Goal: Task Accomplishment & Management: Manage account settings

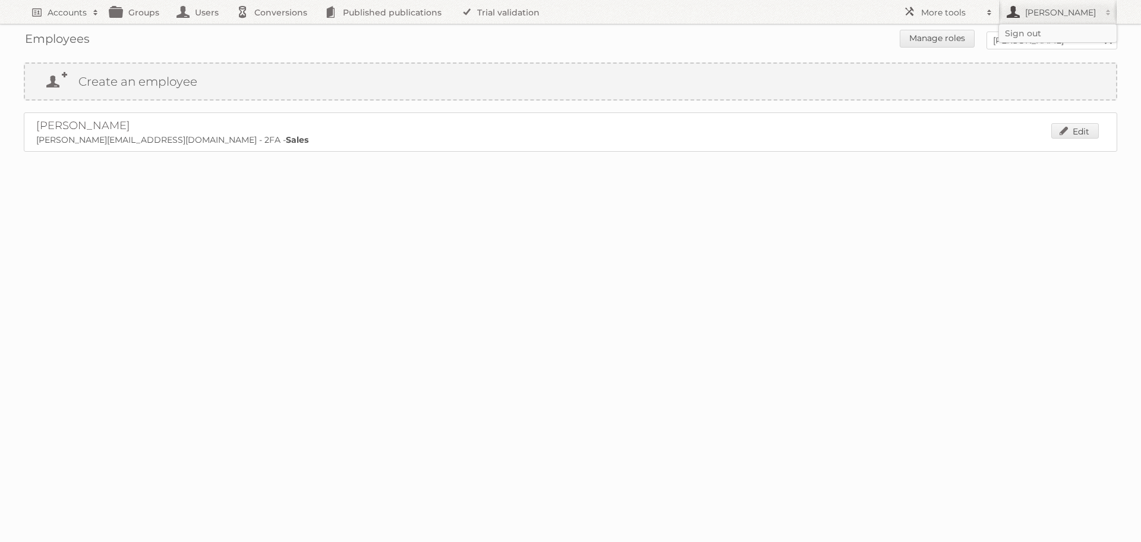
click at [1035, 14] on h2 "[PERSON_NAME]" at bounding box center [1061, 13] width 77 height 12
click at [966, 299] on body "Accounts Search Advanced Search Create new account Groups Users Conversions Pub…" at bounding box center [570, 271] width 1141 height 542
click at [1066, 131] on link "Edit" at bounding box center [1076, 130] width 48 height 15
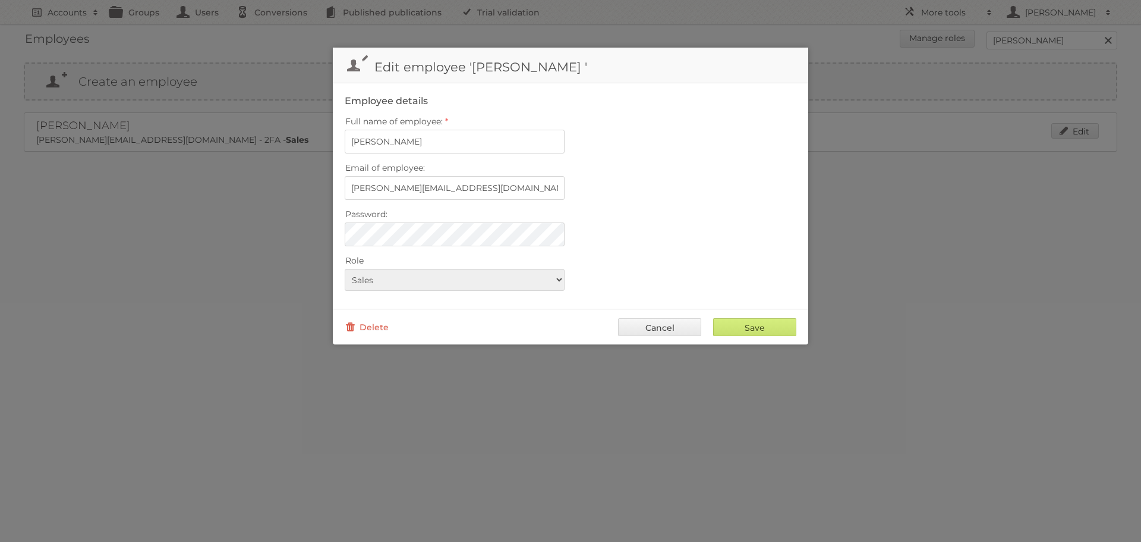
click at [643, 328] on link "Cancel" at bounding box center [659, 327] width 83 height 18
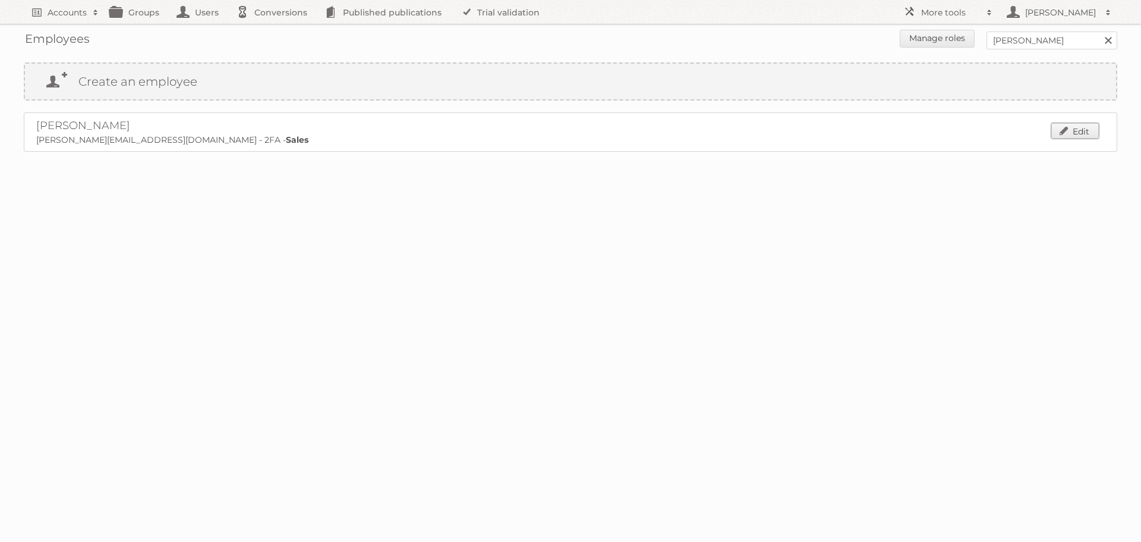
click at [1079, 127] on link "Edit" at bounding box center [1076, 130] width 48 height 15
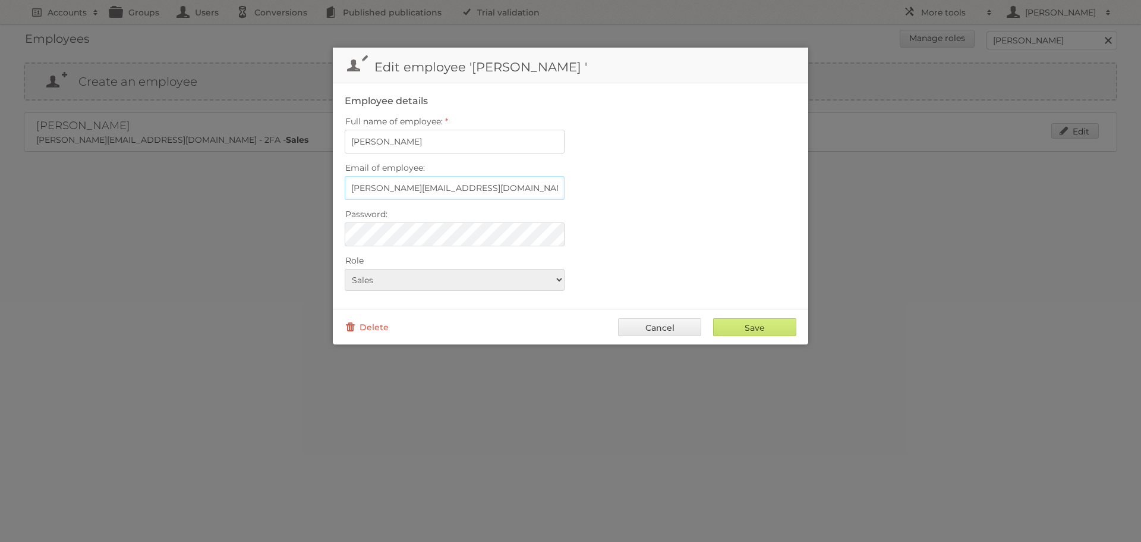
click at [473, 193] on input "[PERSON_NAME][EMAIL_ADDRESS][DOMAIN_NAME]" at bounding box center [455, 188] width 220 height 24
drag, startPoint x: 466, startPoint y: 187, endPoint x: 306, endPoint y: 187, distance: 159.3
click at [306, 187] on body "Accounts Search Advanced Search Create new account Groups Users Conversions Pub…" at bounding box center [570, 271] width 1141 height 542
type input "[PERSON_NAME][EMAIL_ADDRESS][DOMAIN_NAME]"
click at [345, 222] on div at bounding box center [345, 222] width 0 height 0
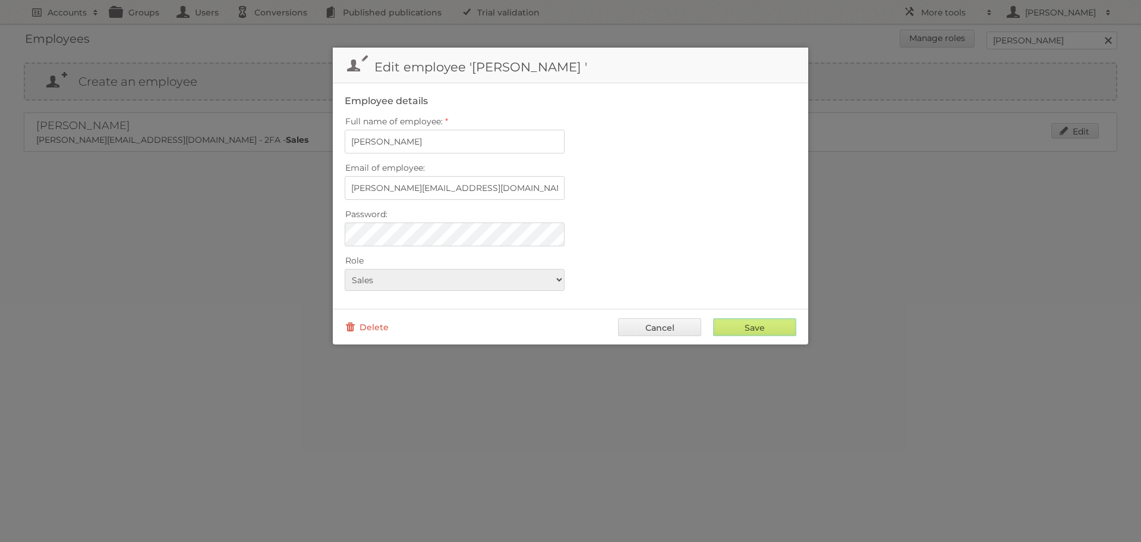
click at [745, 324] on input "Save" at bounding box center [754, 327] width 83 height 18
type input "..."
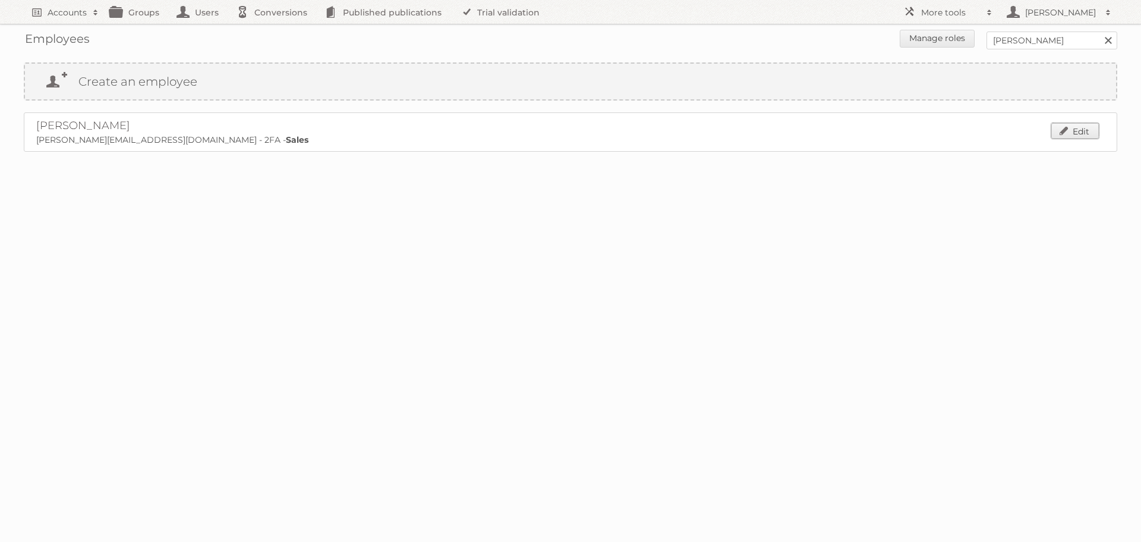
click at [1080, 131] on link "Edit" at bounding box center [1076, 130] width 48 height 15
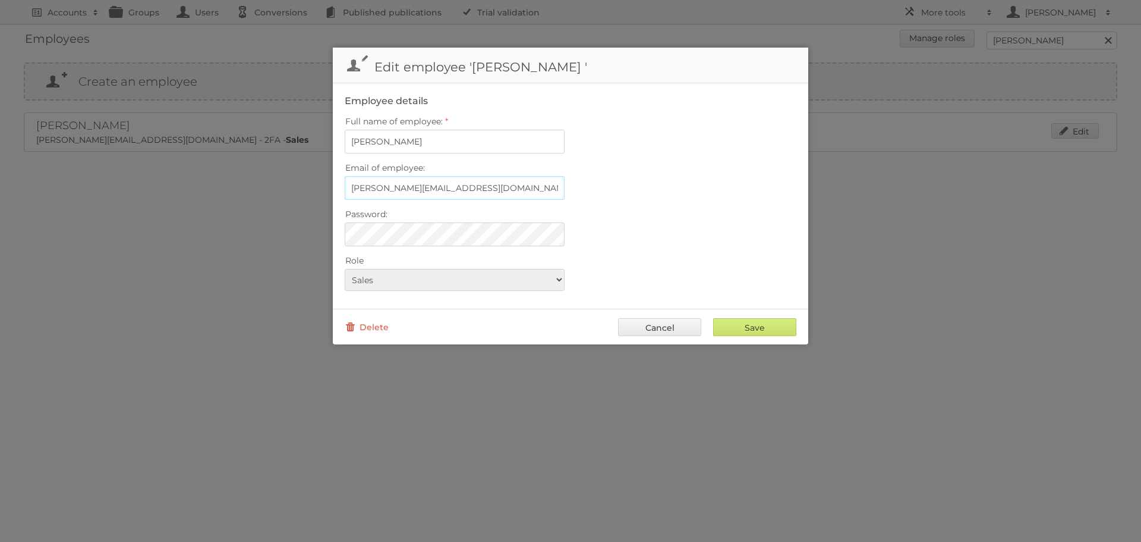
type input "[PERSON_NAME][EMAIL_ADDRESS][DOMAIN_NAME]"
click at [683, 326] on link "Cancel" at bounding box center [659, 327] width 83 height 18
